Goal: Information Seeking & Learning: Check status

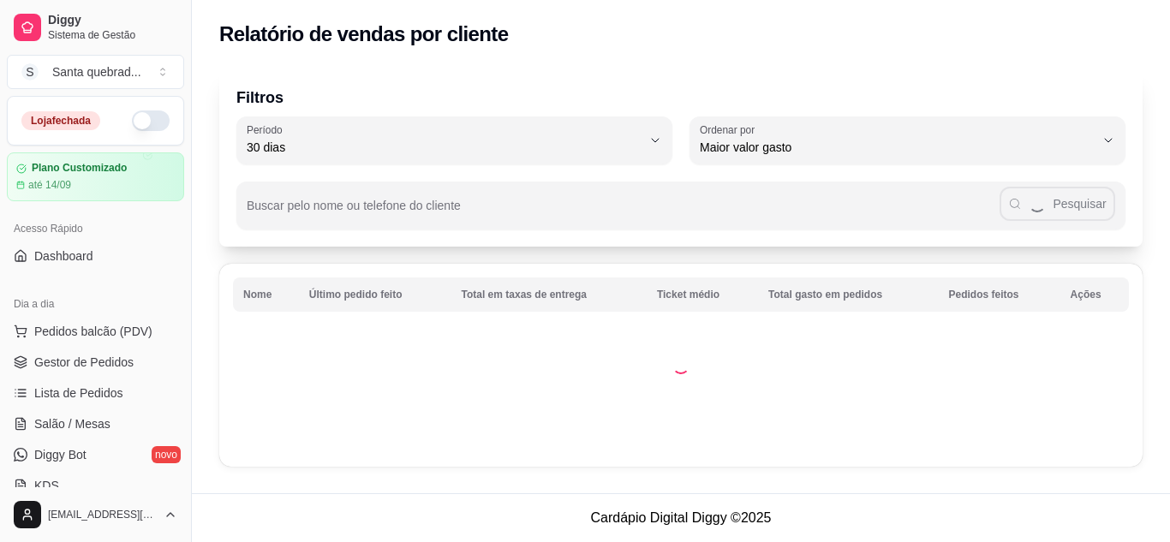
select select "30"
select select "HIGHEST_TOTAL_SPENT_WITH_ORDERS"
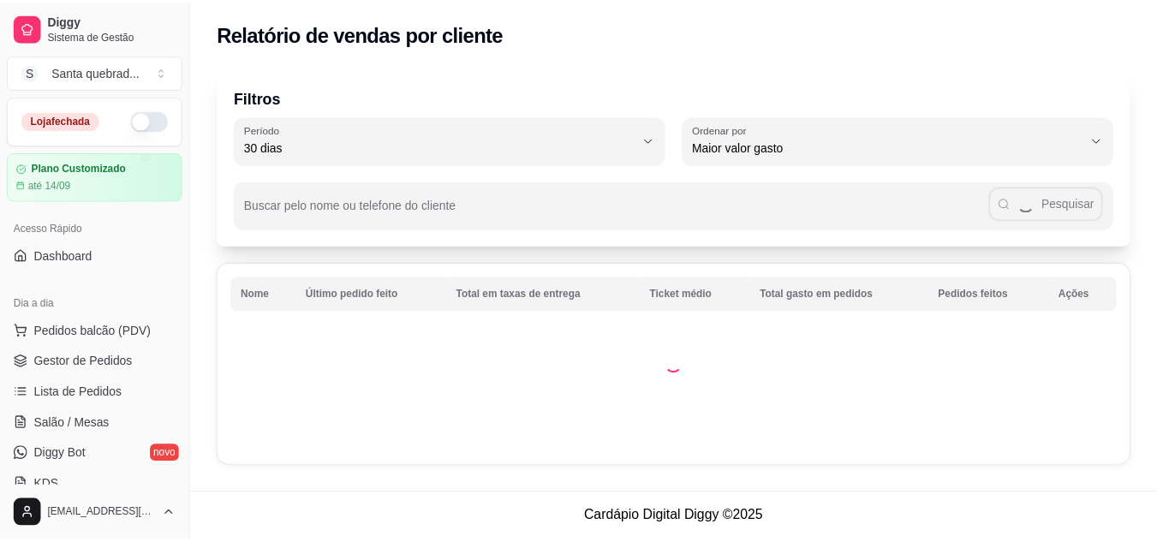
scroll to position [296, 0]
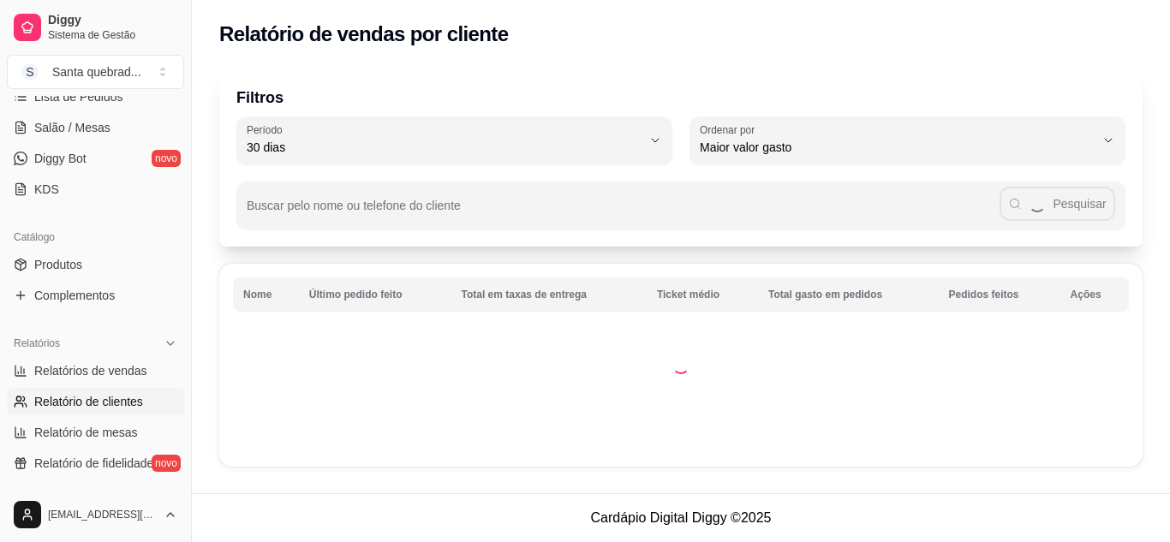
select select "ALL"
select select "0"
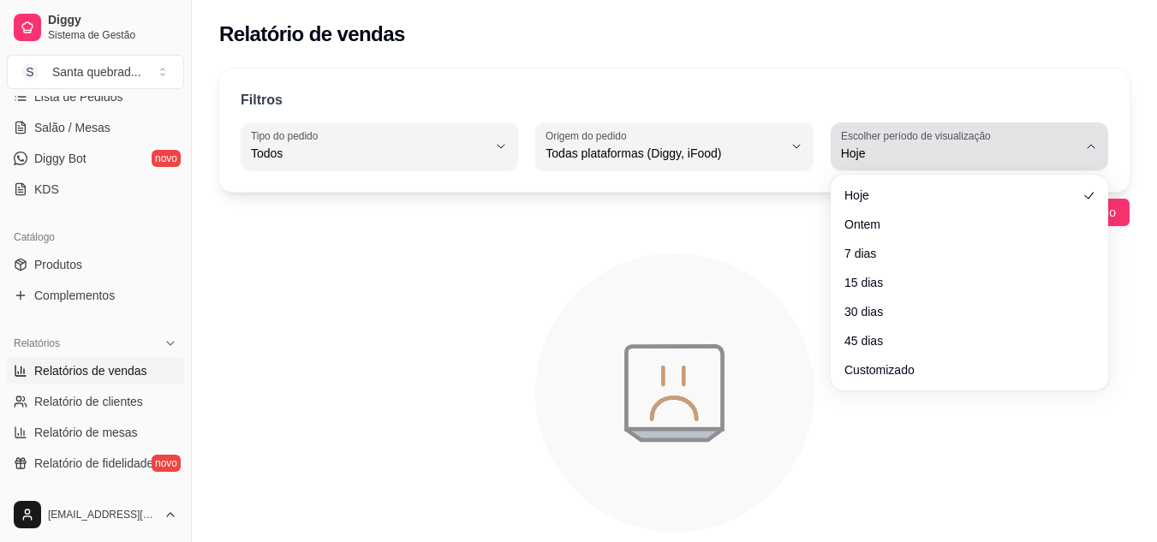
click at [902, 145] on span "Hoje" at bounding box center [959, 153] width 236 height 17
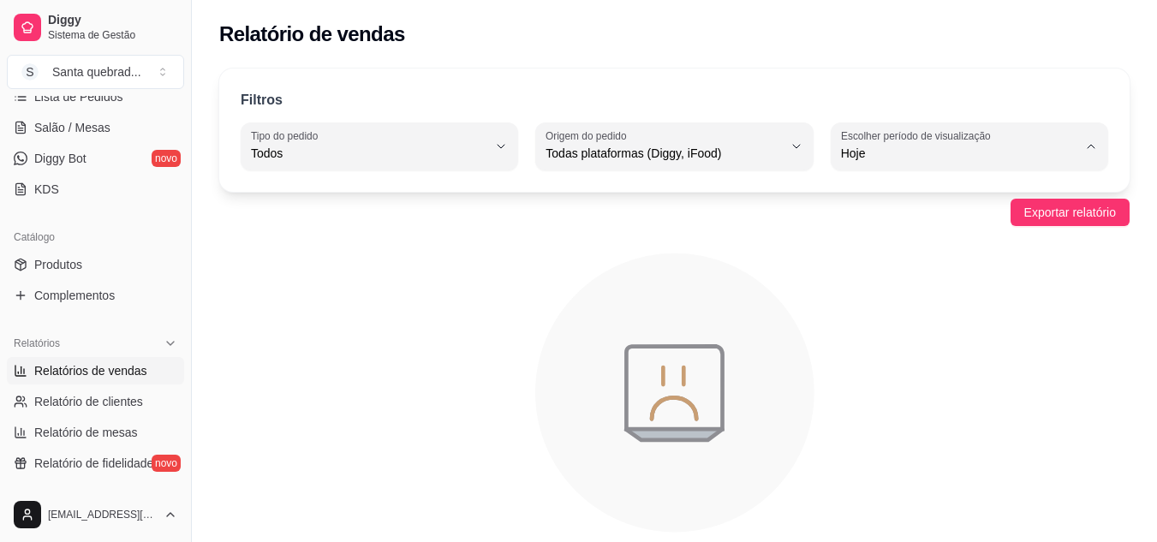
click at [885, 216] on span "Ontem" at bounding box center [961, 222] width 224 height 16
type input "1"
select select "1"
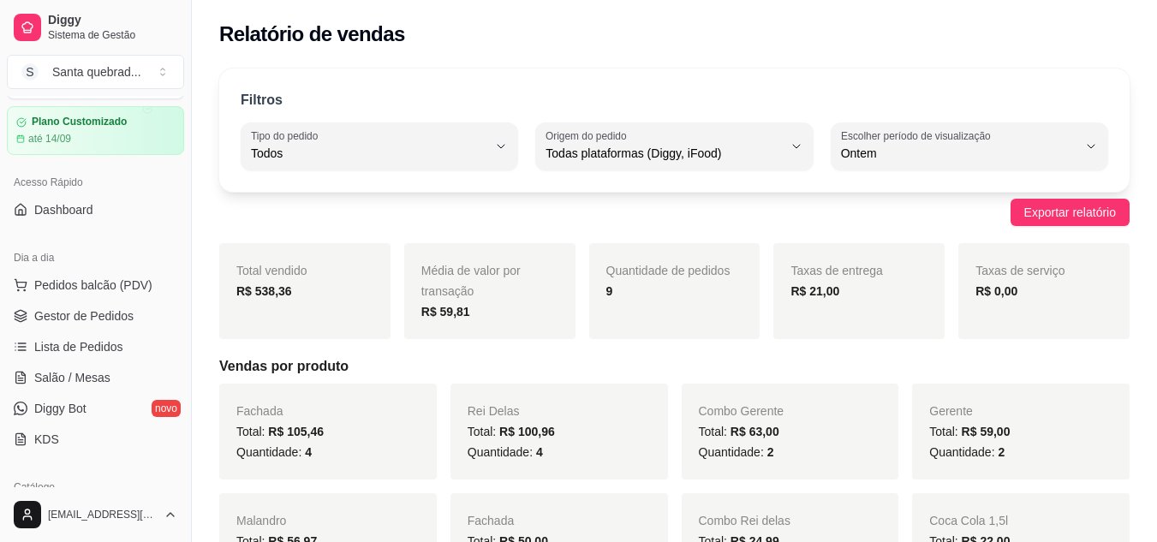
scroll to position [0, 0]
